Goal: Check status: Check status

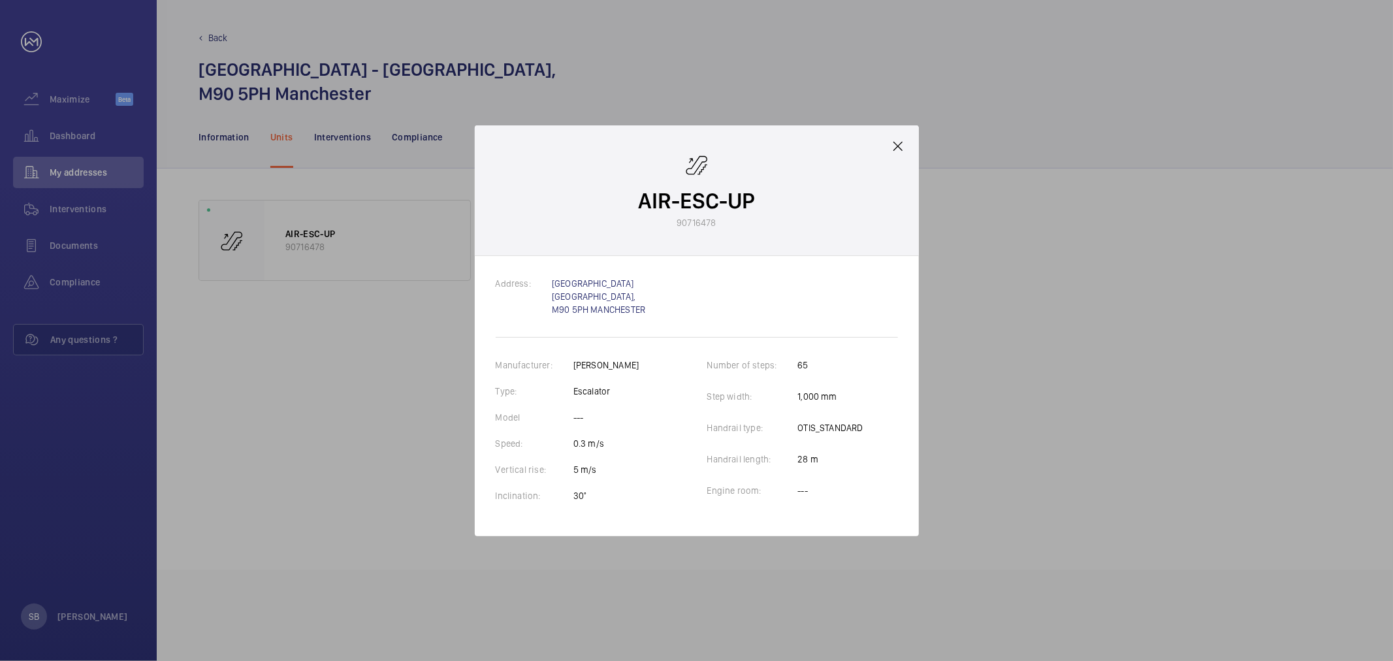
click at [84, 159] on div at bounding box center [696, 330] width 1393 height 661
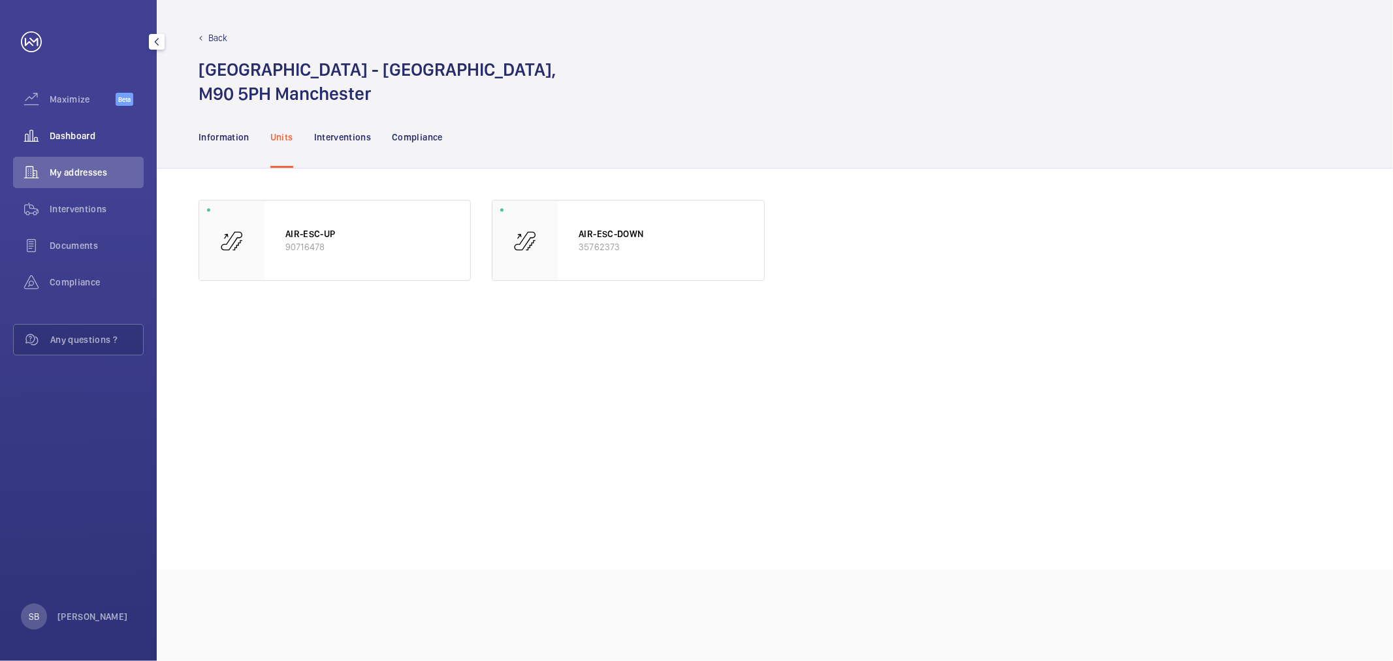
click at [88, 144] on div "Dashboard" at bounding box center [78, 135] width 131 height 31
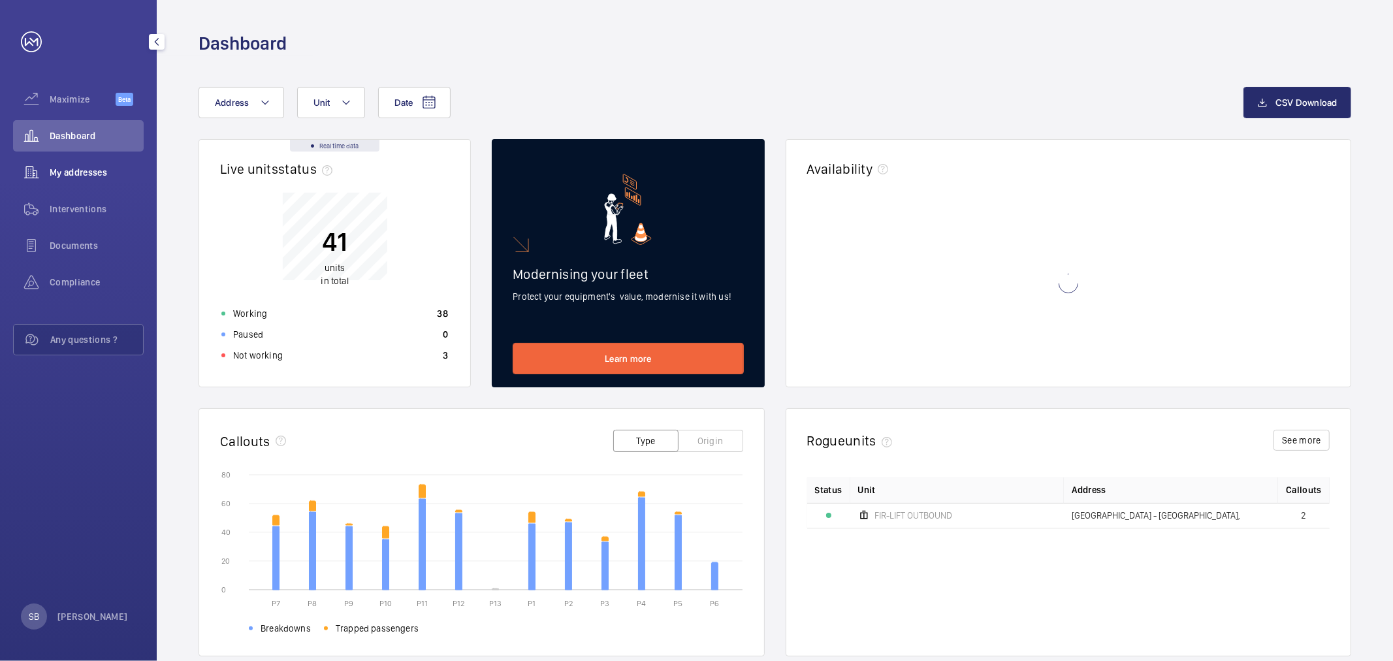
click at [75, 168] on span "My addresses" at bounding box center [97, 172] width 94 height 13
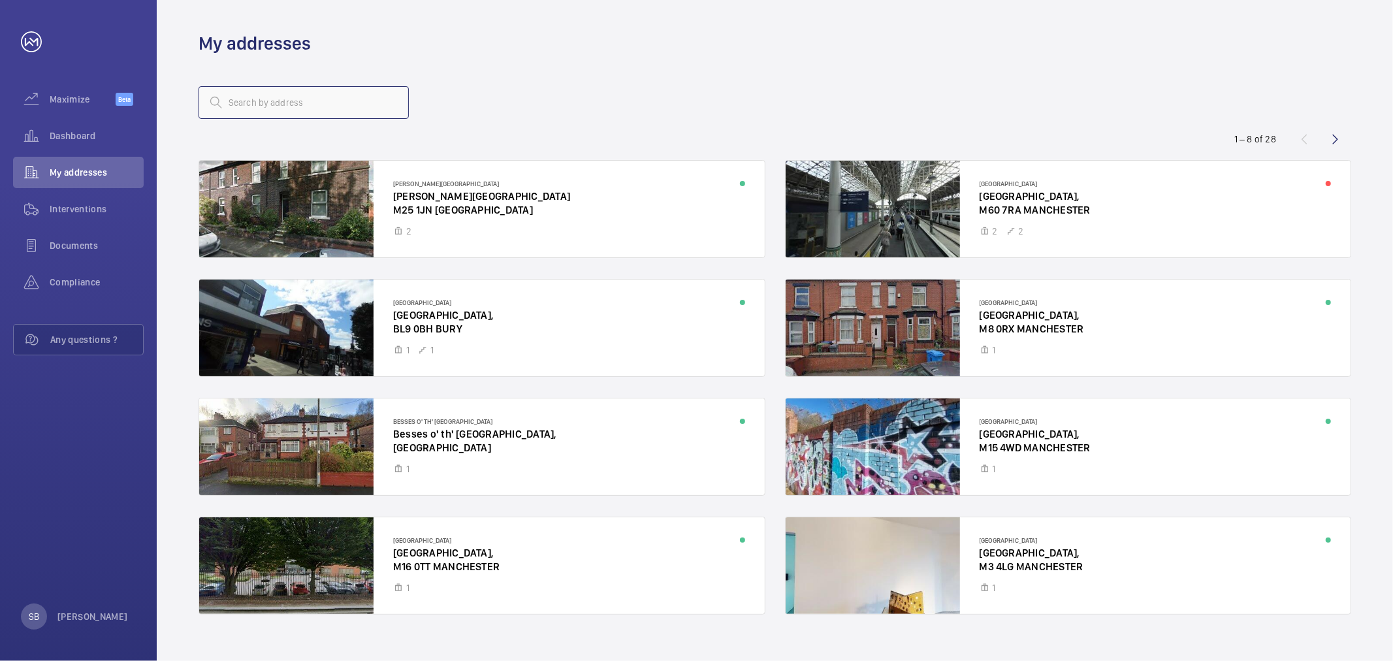
click at [298, 111] on input "text" at bounding box center [304, 102] width 210 height 33
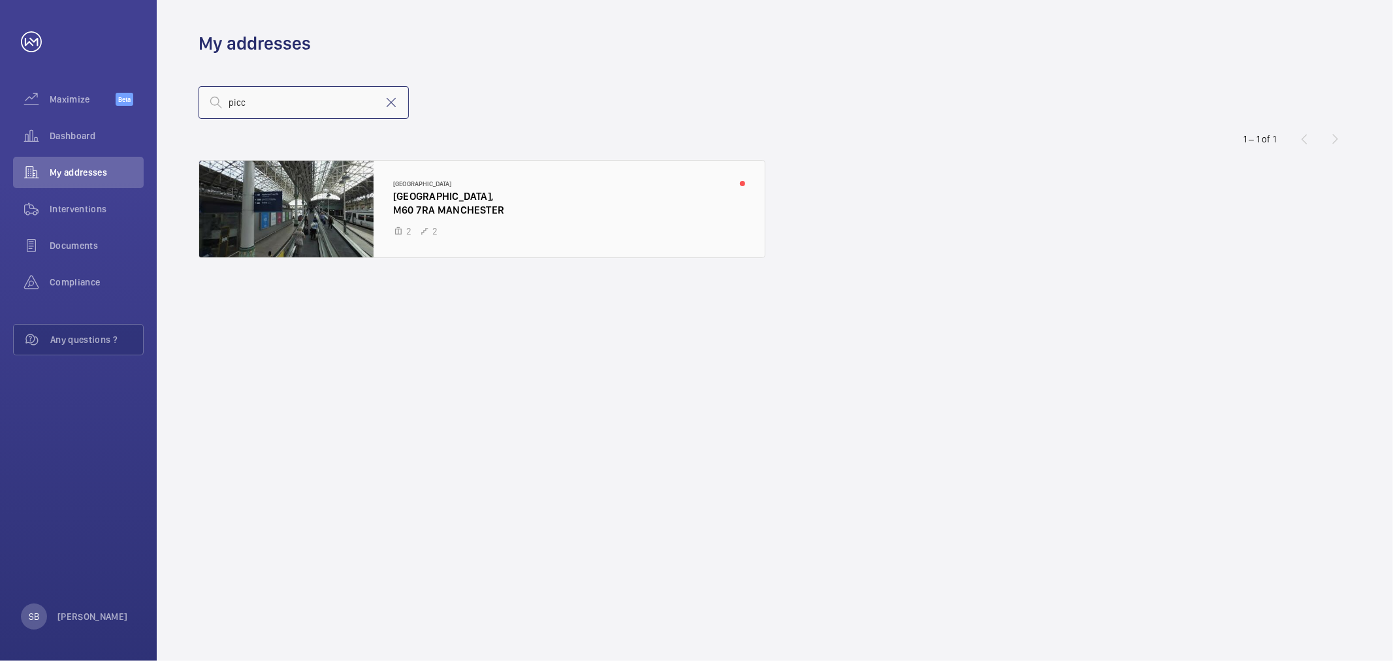
type input "picc"
click at [389, 198] on div at bounding box center [482, 209] width 566 height 97
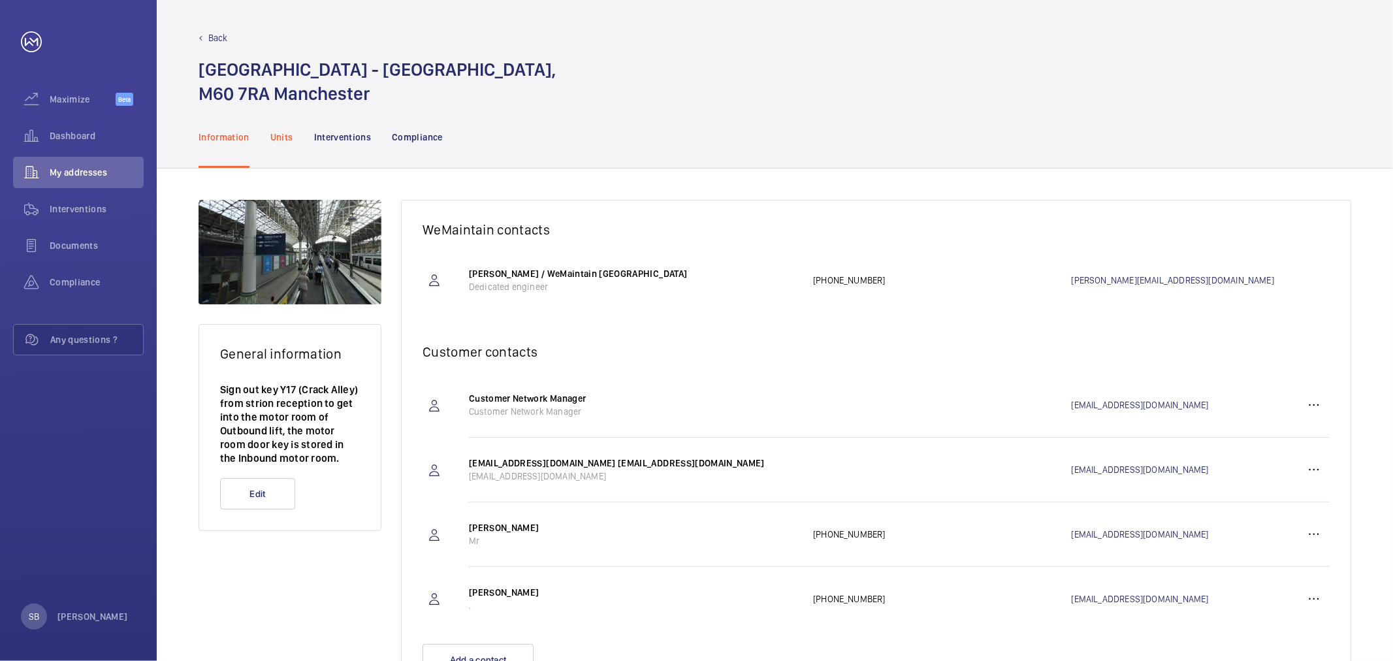
click at [279, 140] on p "Units" at bounding box center [281, 137] width 23 height 13
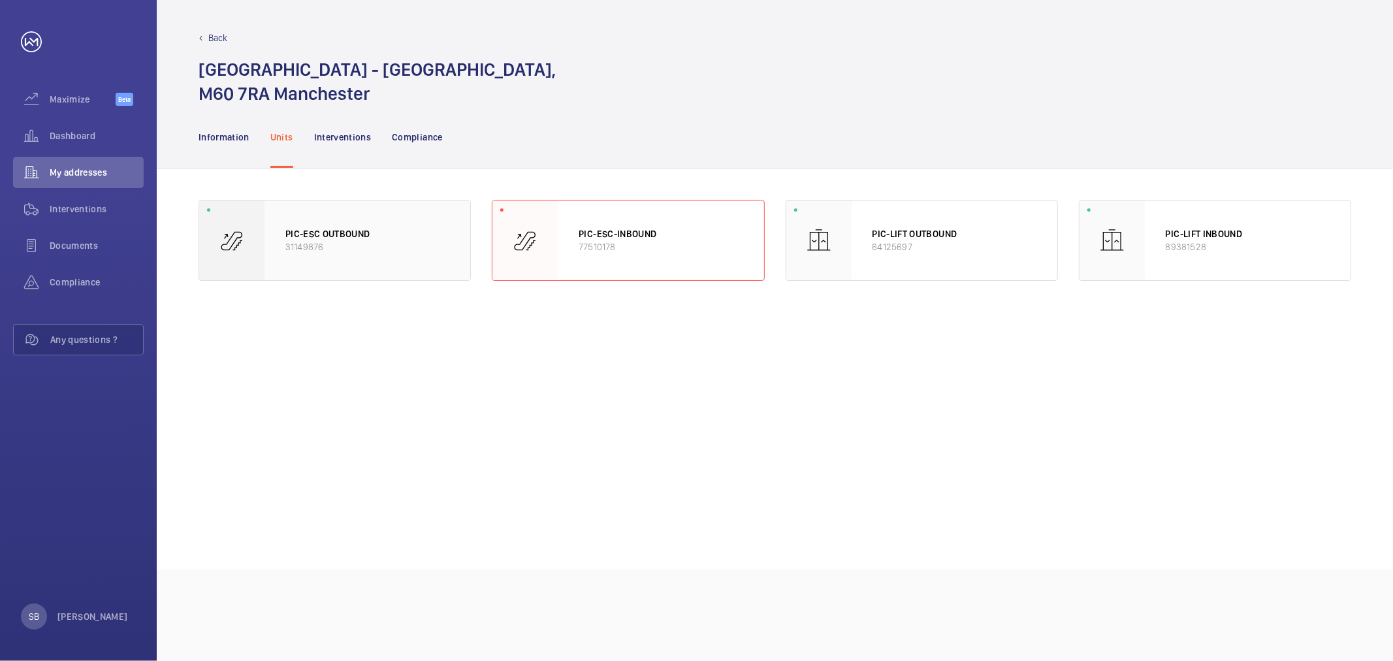
click at [401, 214] on div "PIC-ESC OUTBOUND 31149876" at bounding box center [367, 240] width 206 height 80
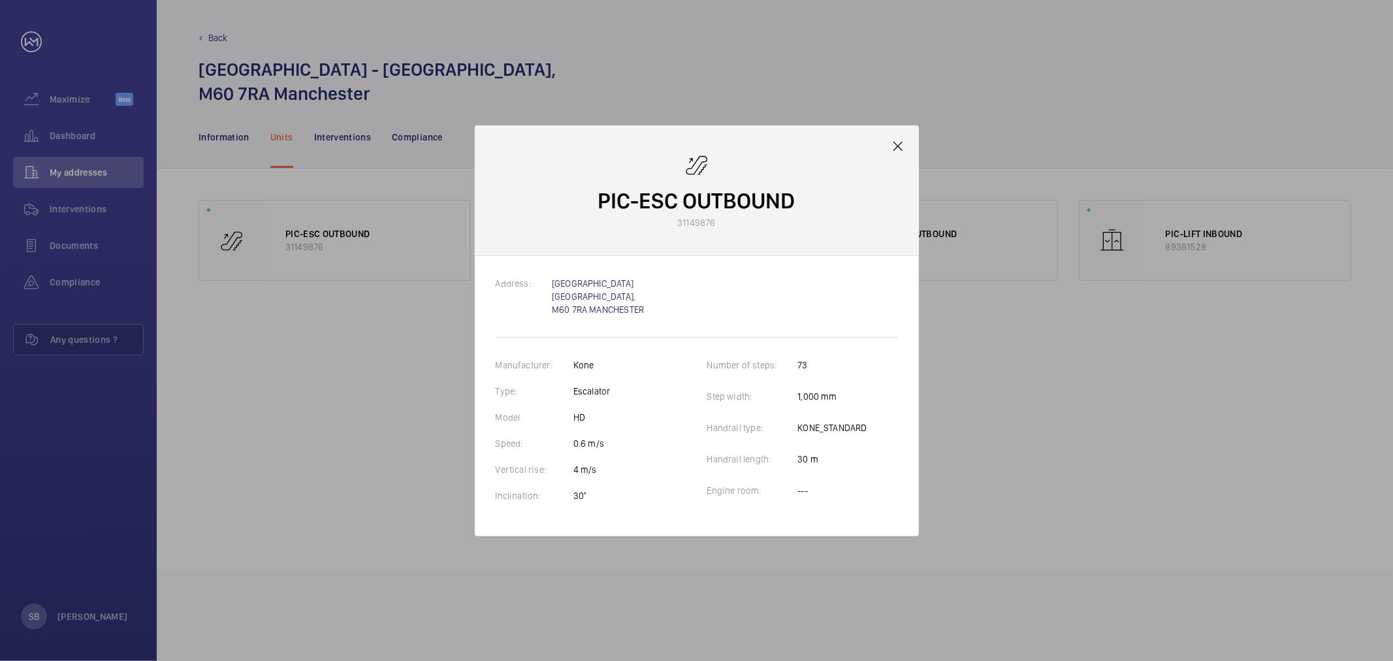
click at [908, 145] on div "PIC-ESC OUTBOUND 31149876" at bounding box center [697, 190] width 444 height 131
click at [889, 145] on div "PIC-ESC OUTBOUND 31149876" at bounding box center [697, 190] width 444 height 131
click at [893, 147] on mat-icon at bounding box center [898, 146] width 16 height 16
